Goal: Information Seeking & Learning: Learn about a topic

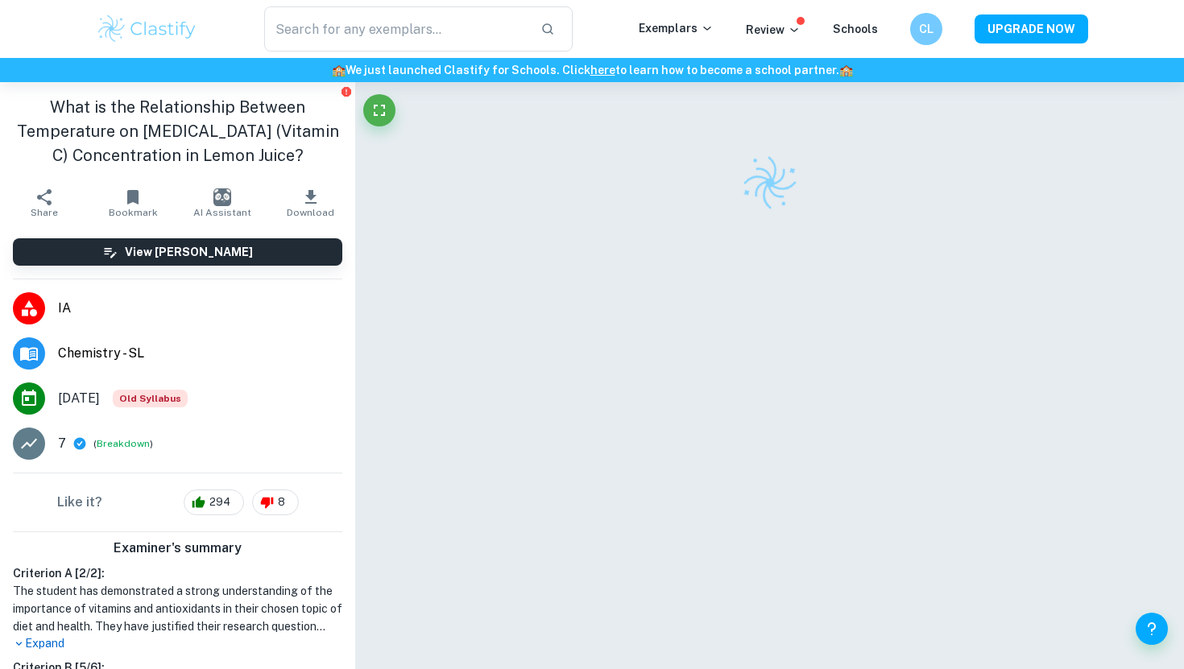
scroll to position [82, 0]
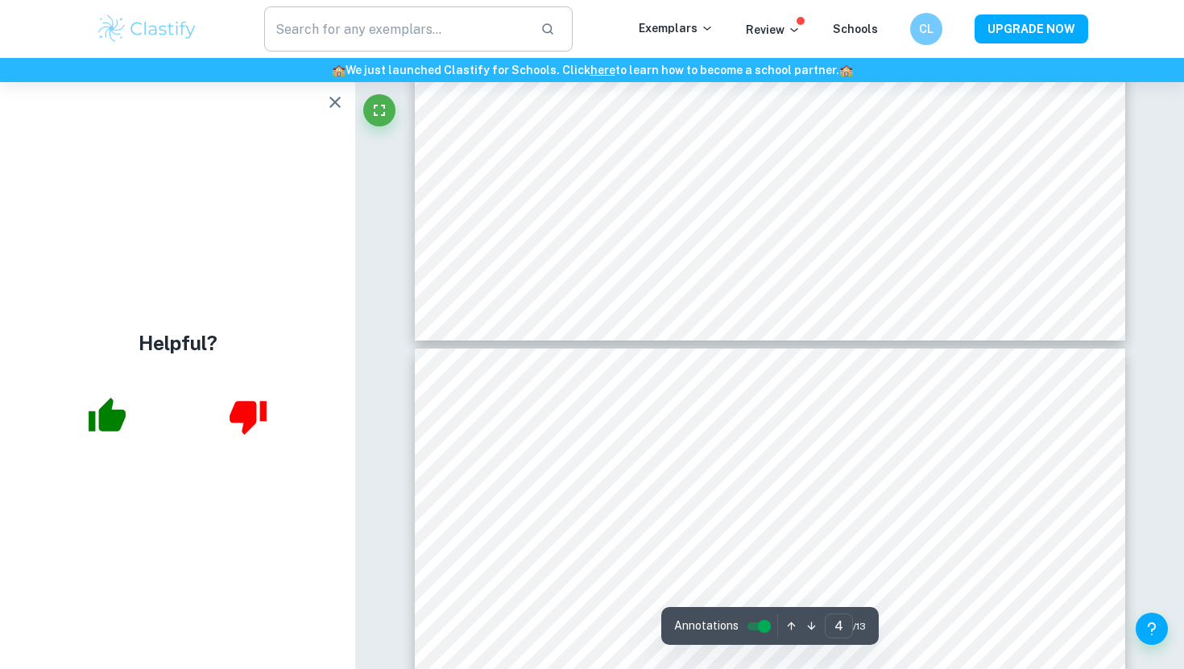
type input "5"
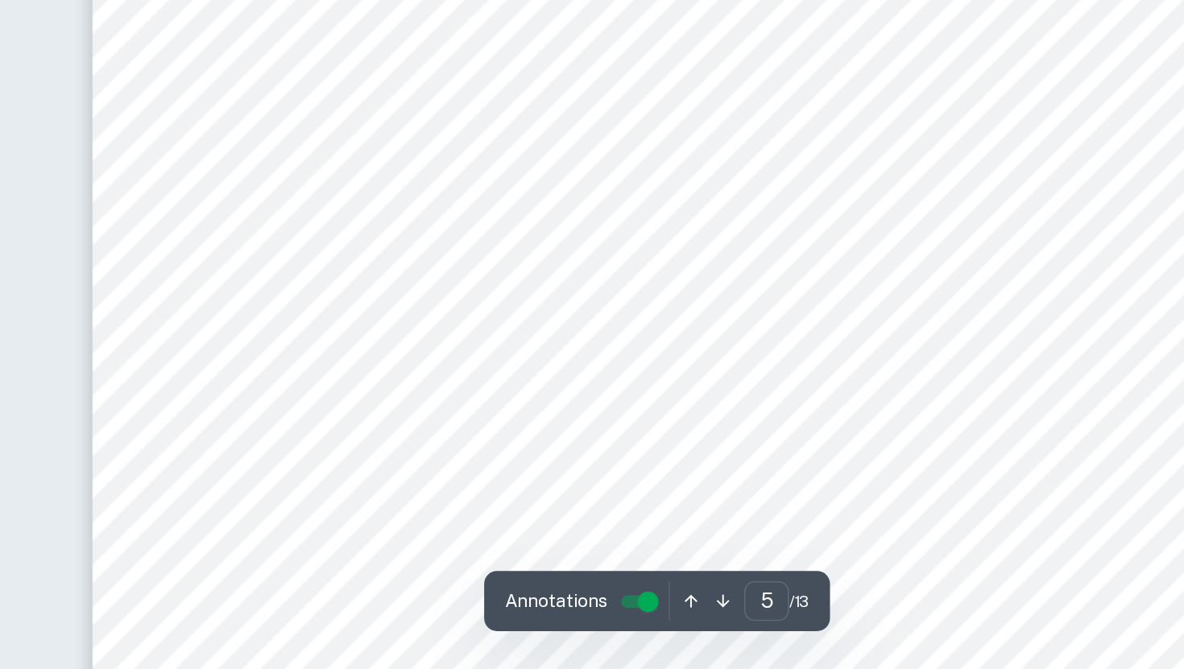
scroll to position [4167, 0]
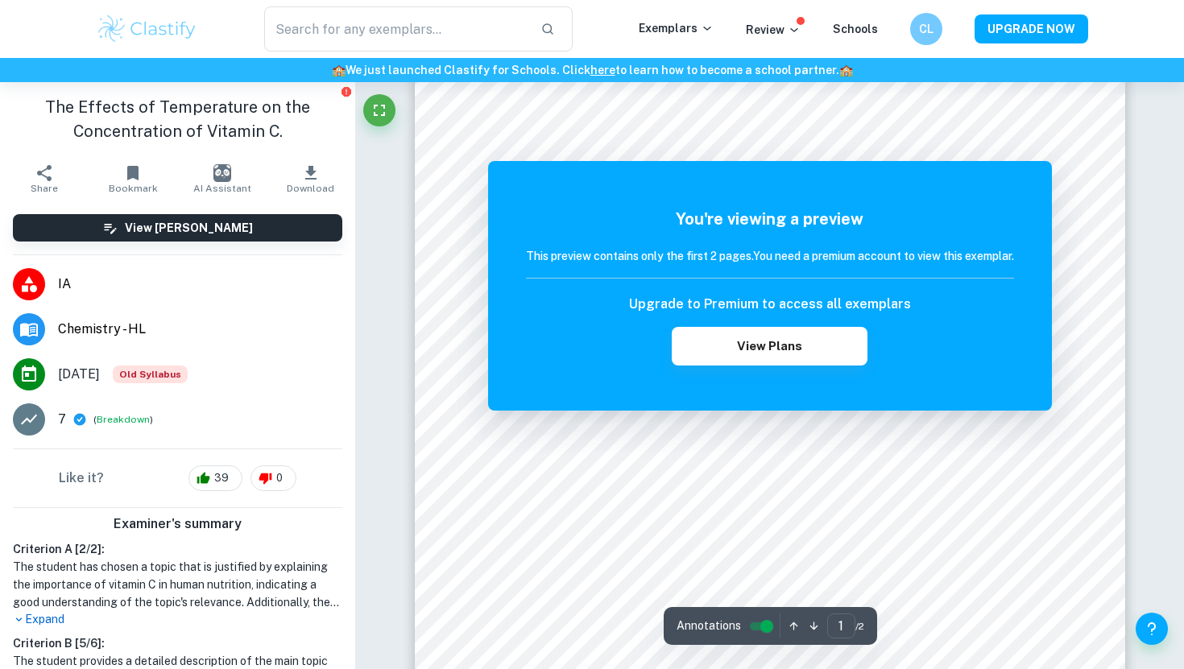
scroll to position [504, 0]
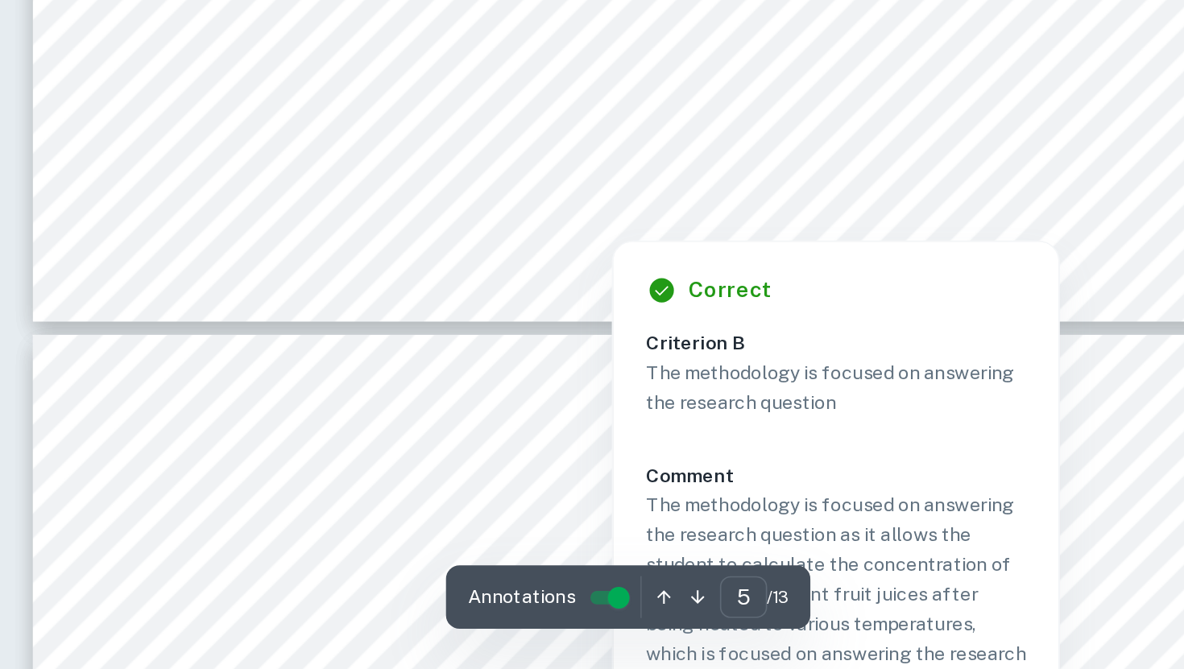
scroll to position [4041, 0]
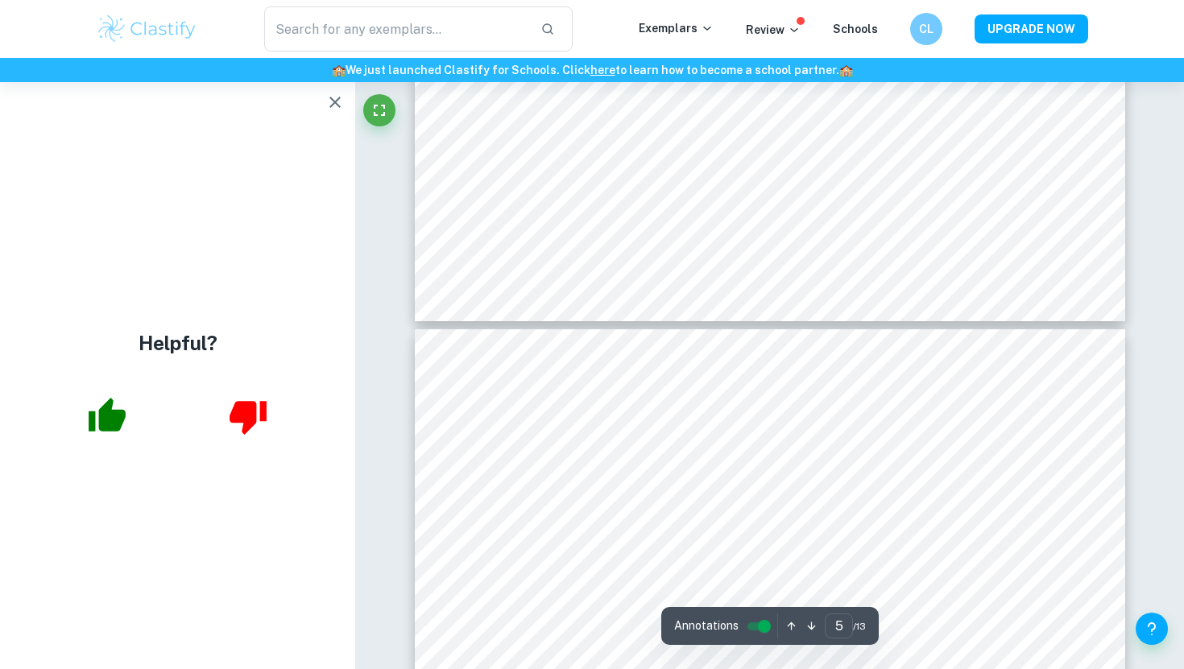
type input "6"
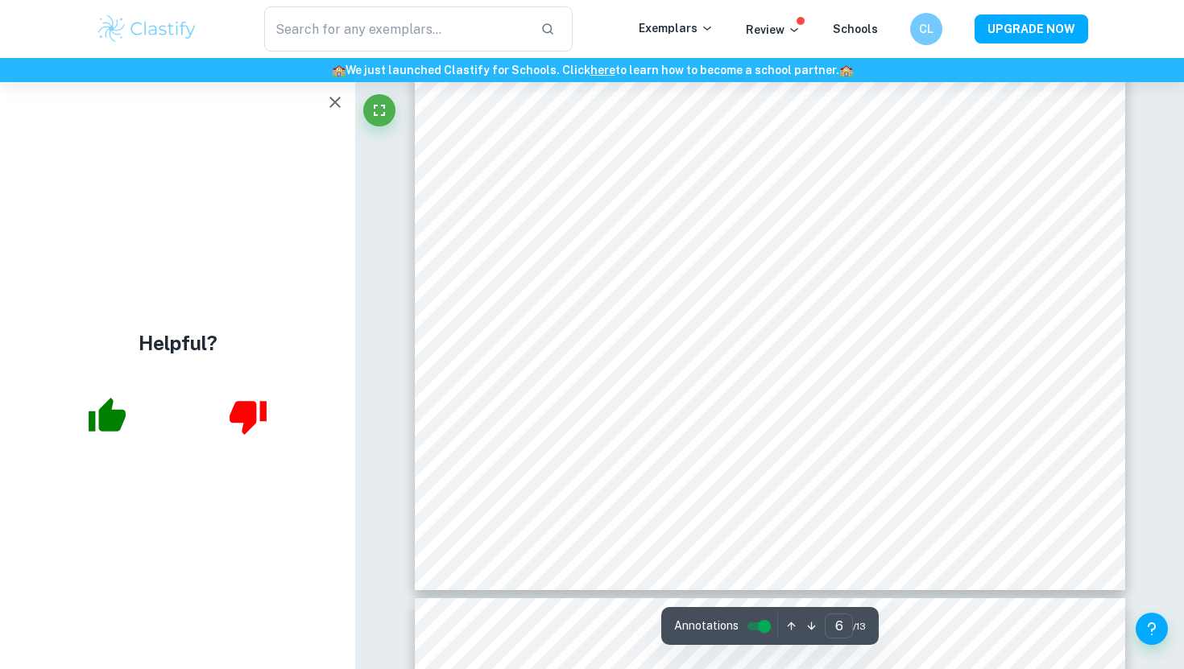
scroll to position [5910, 0]
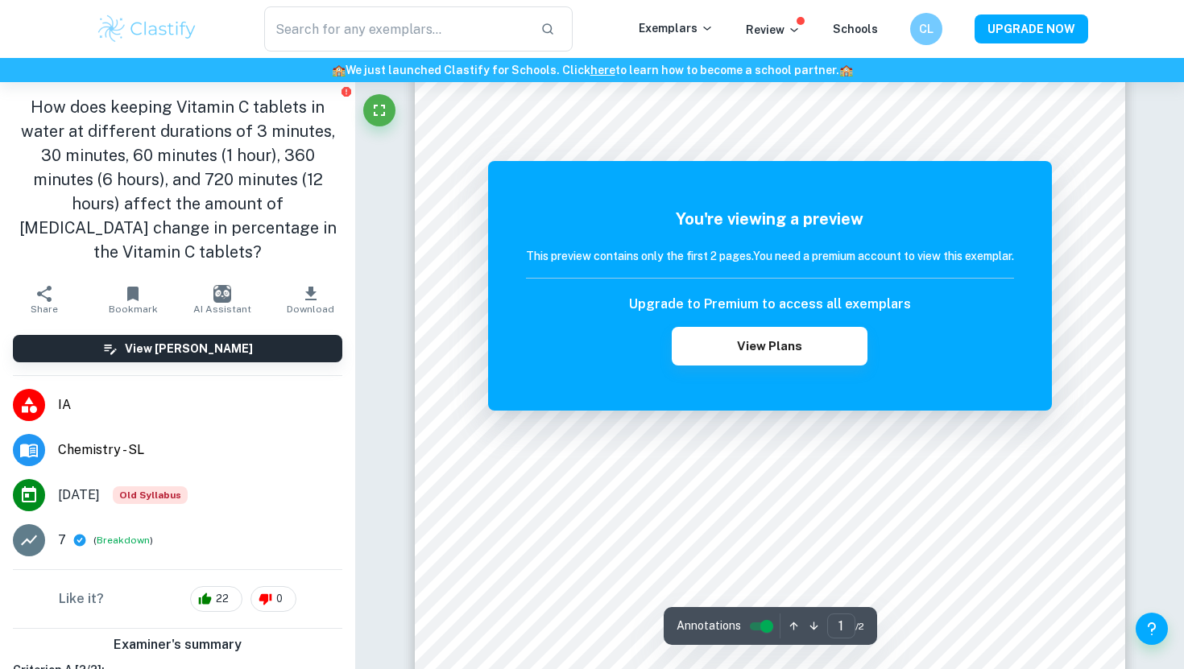
scroll to position [430, 0]
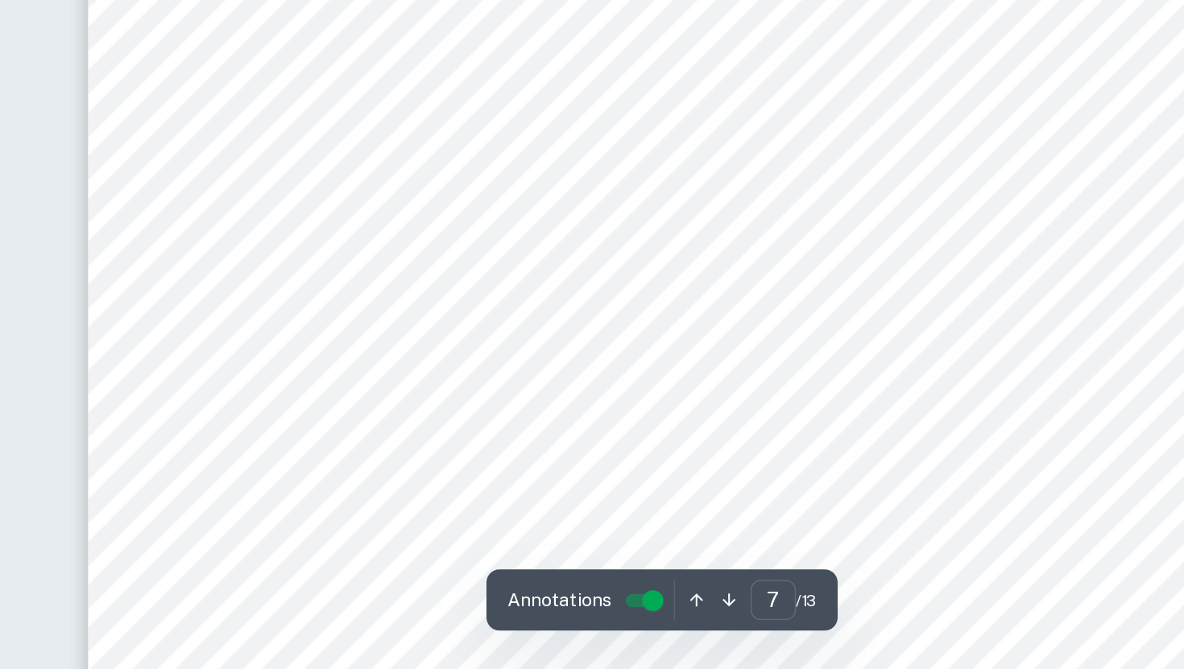
scroll to position [5800, 0]
